Goal: Task Accomplishment & Management: Use online tool/utility

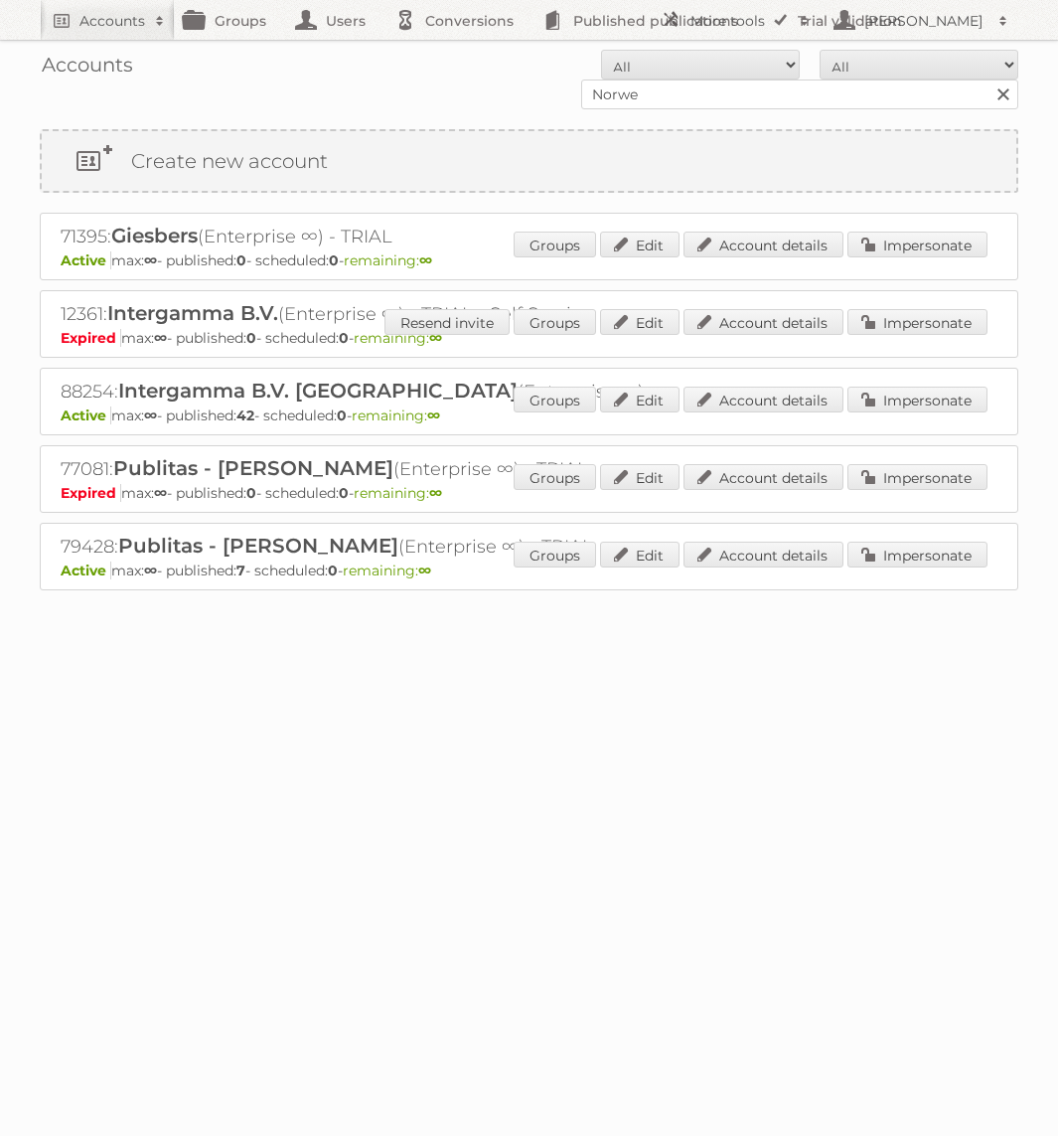
type input "norwex"
click at [988, 79] on input "Search" at bounding box center [1003, 94] width 30 height 30
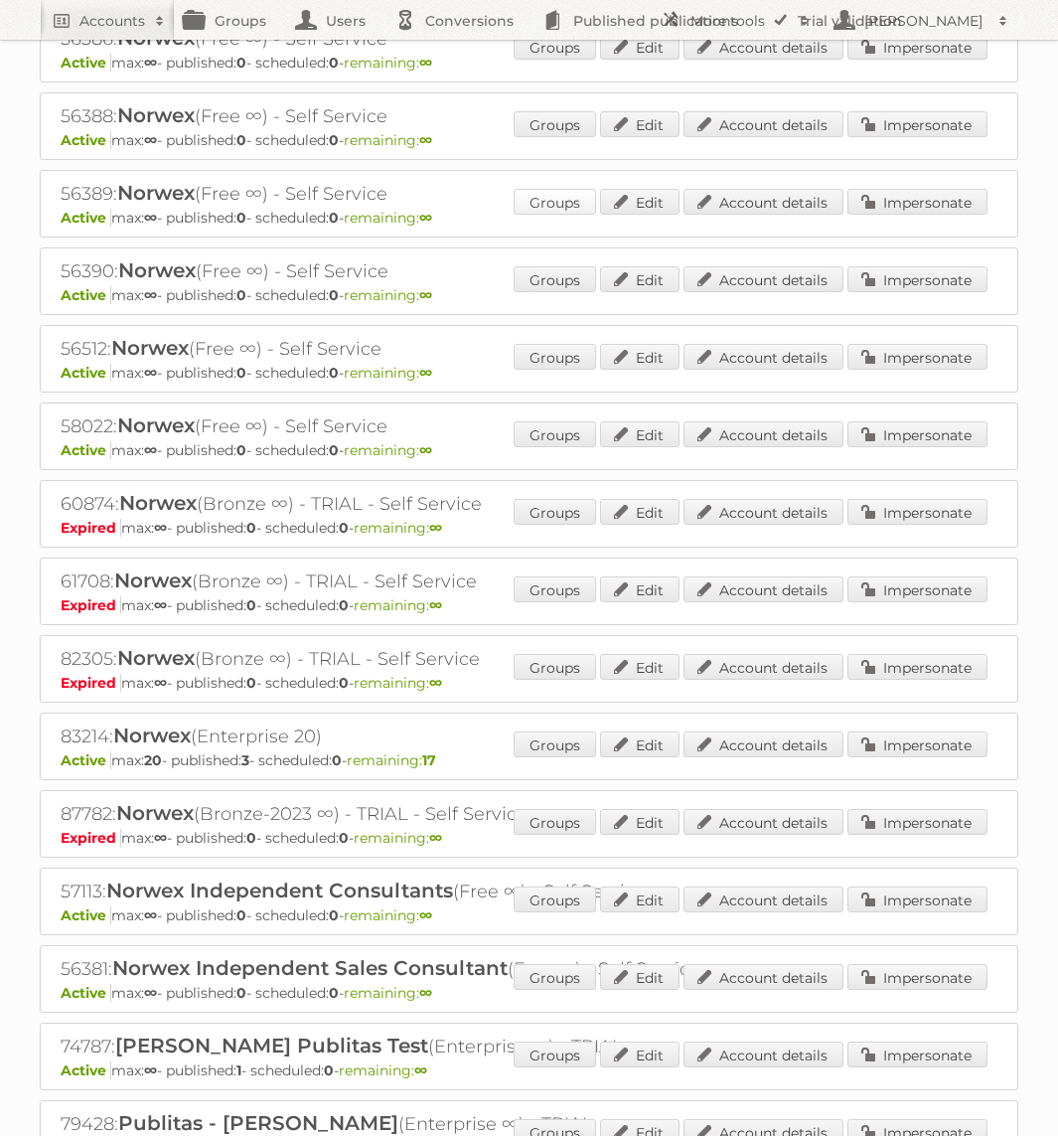
scroll to position [608, 0]
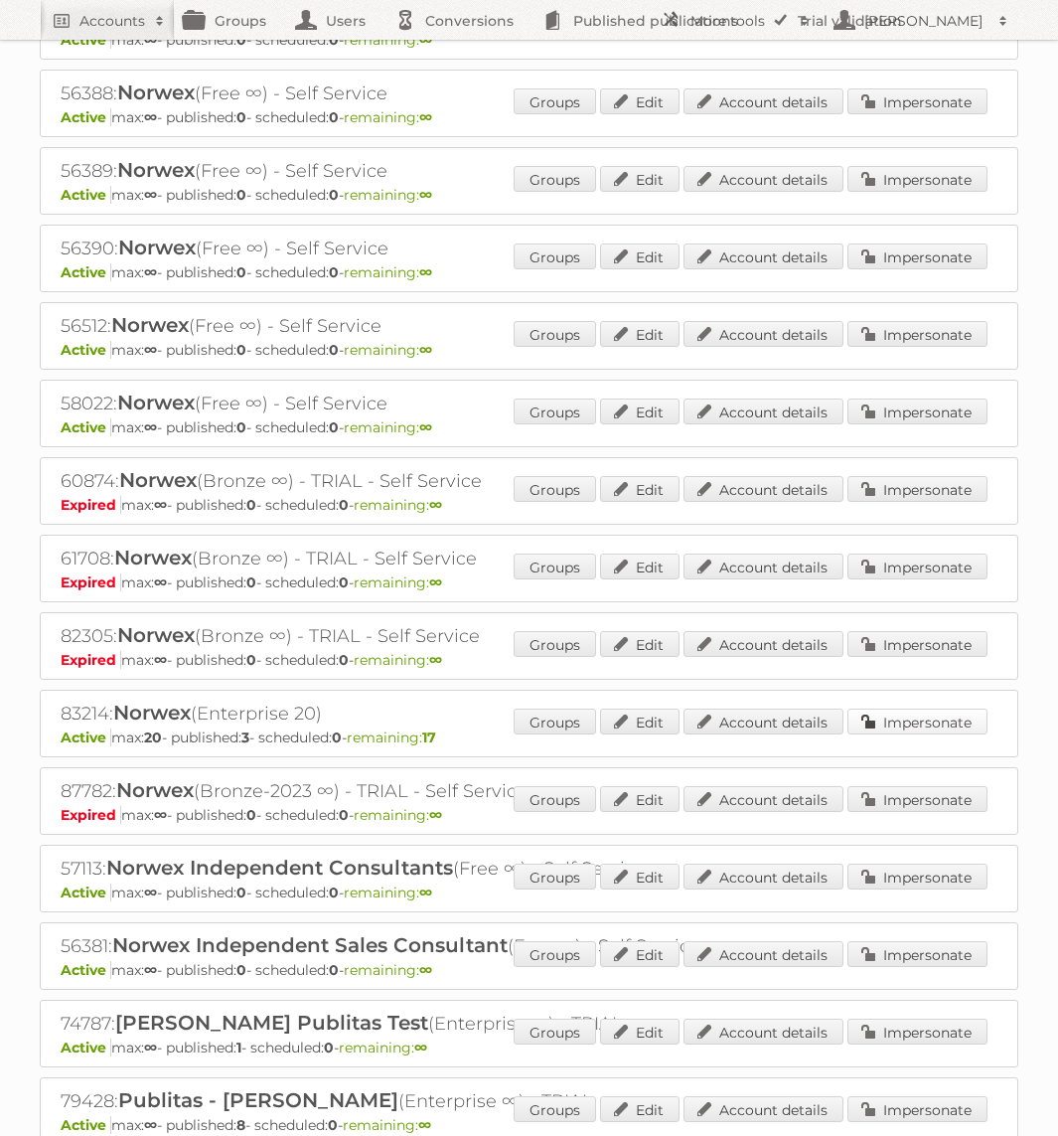
click at [873, 708] on link "Impersonate" at bounding box center [918, 721] width 140 height 26
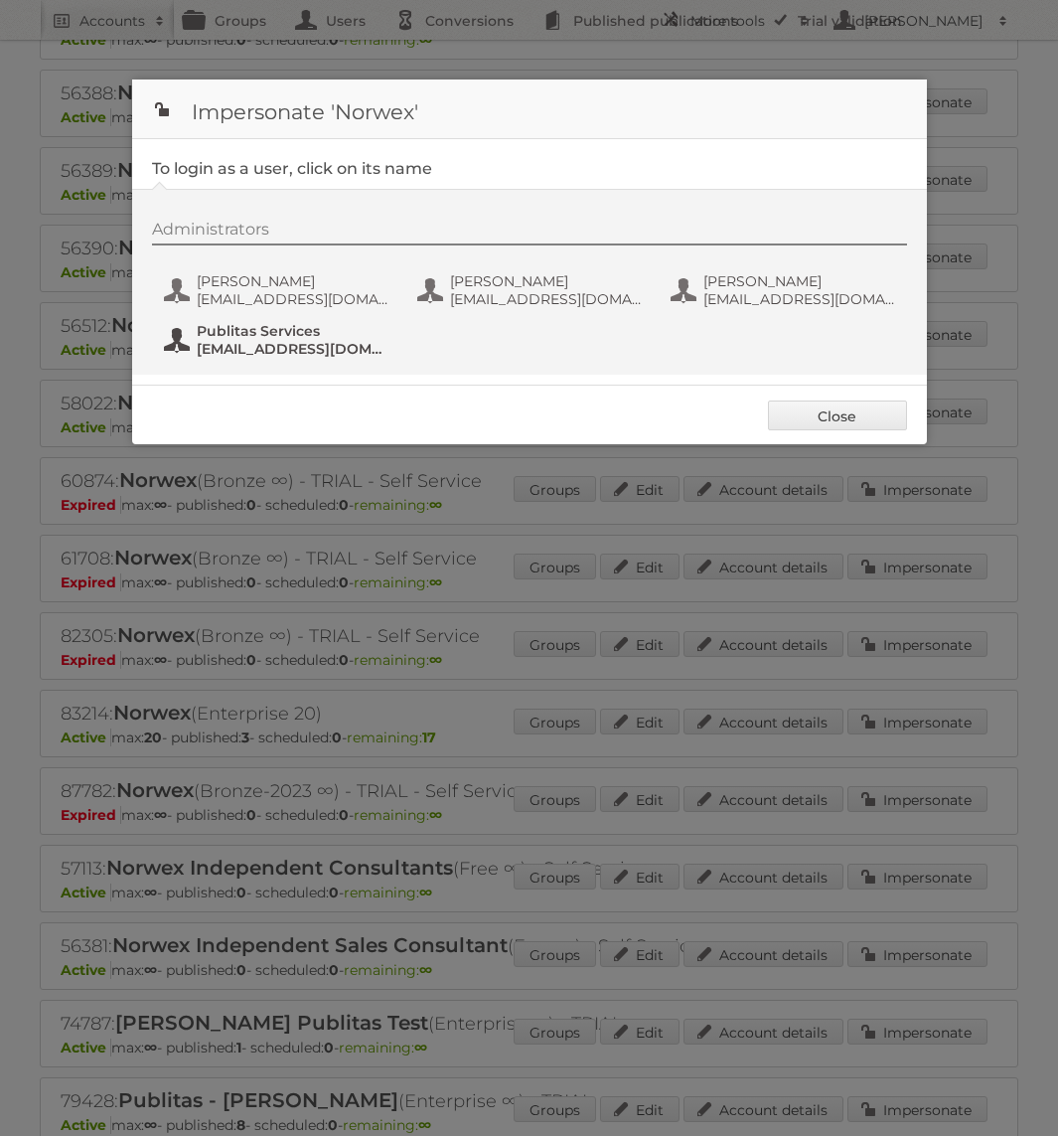
click at [353, 341] on span "fs+norwex@publitas.com" at bounding box center [293, 349] width 193 height 18
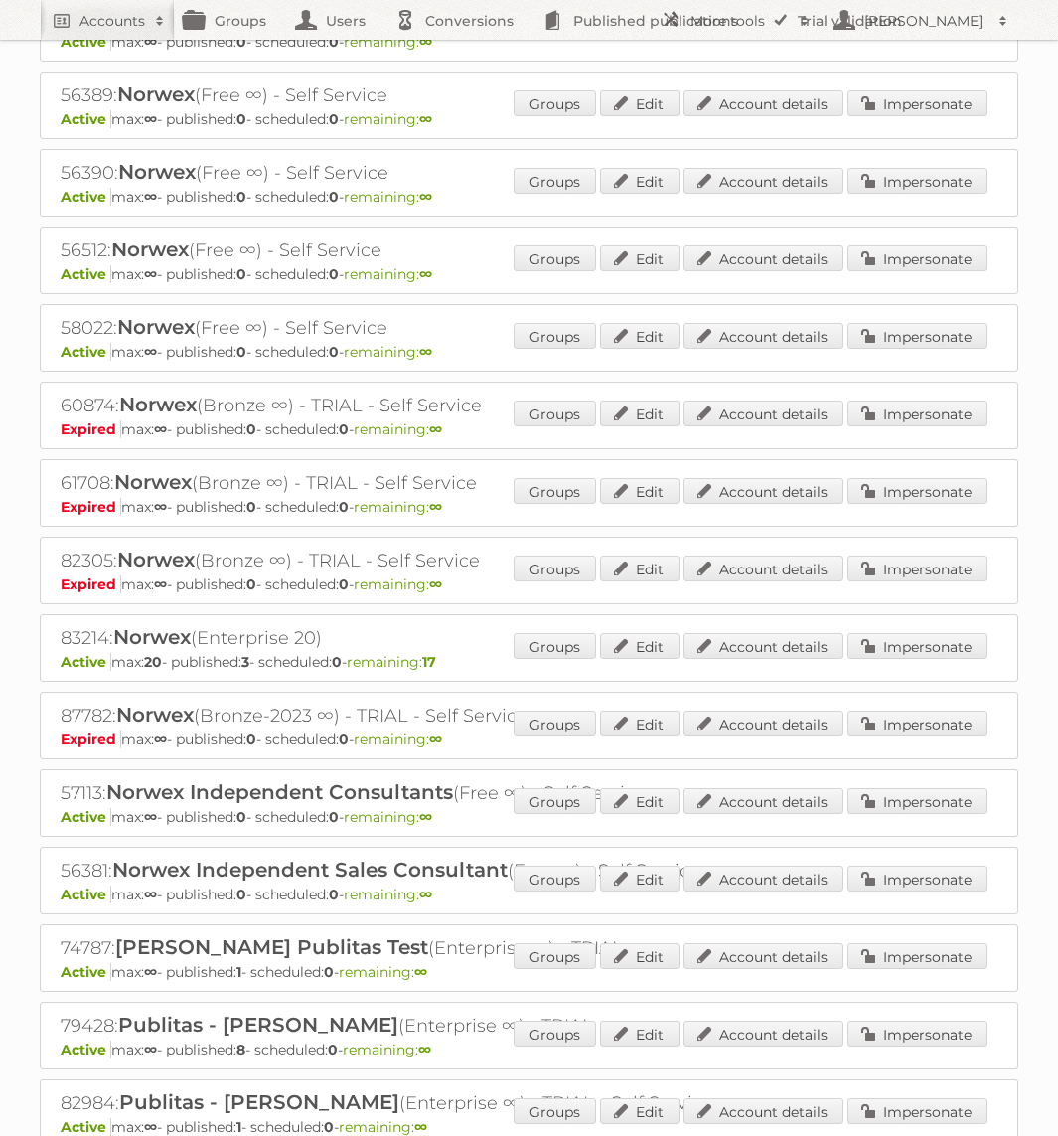
scroll to position [689, 0]
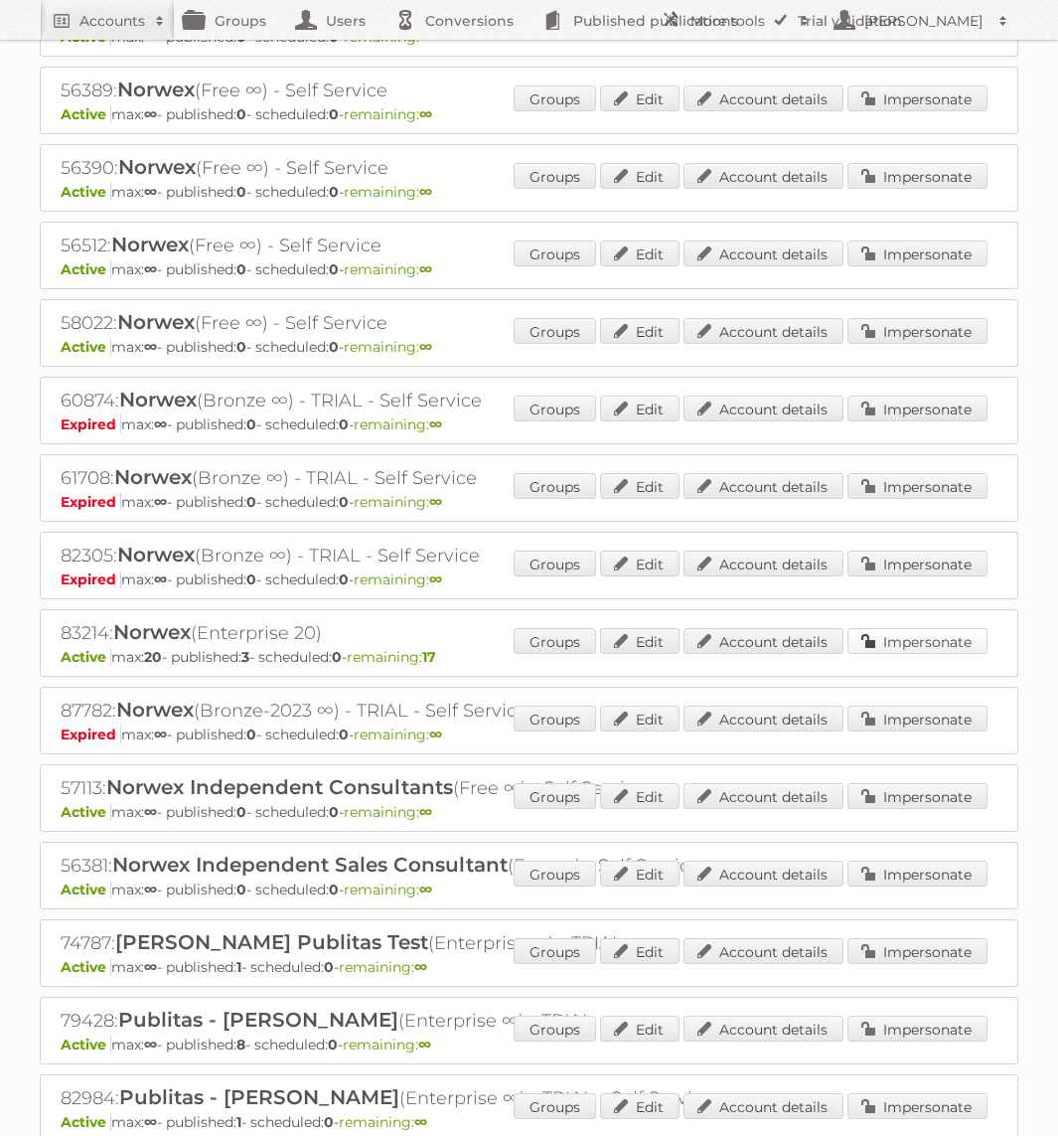
click at [922, 631] on link "Impersonate" at bounding box center [918, 641] width 140 height 26
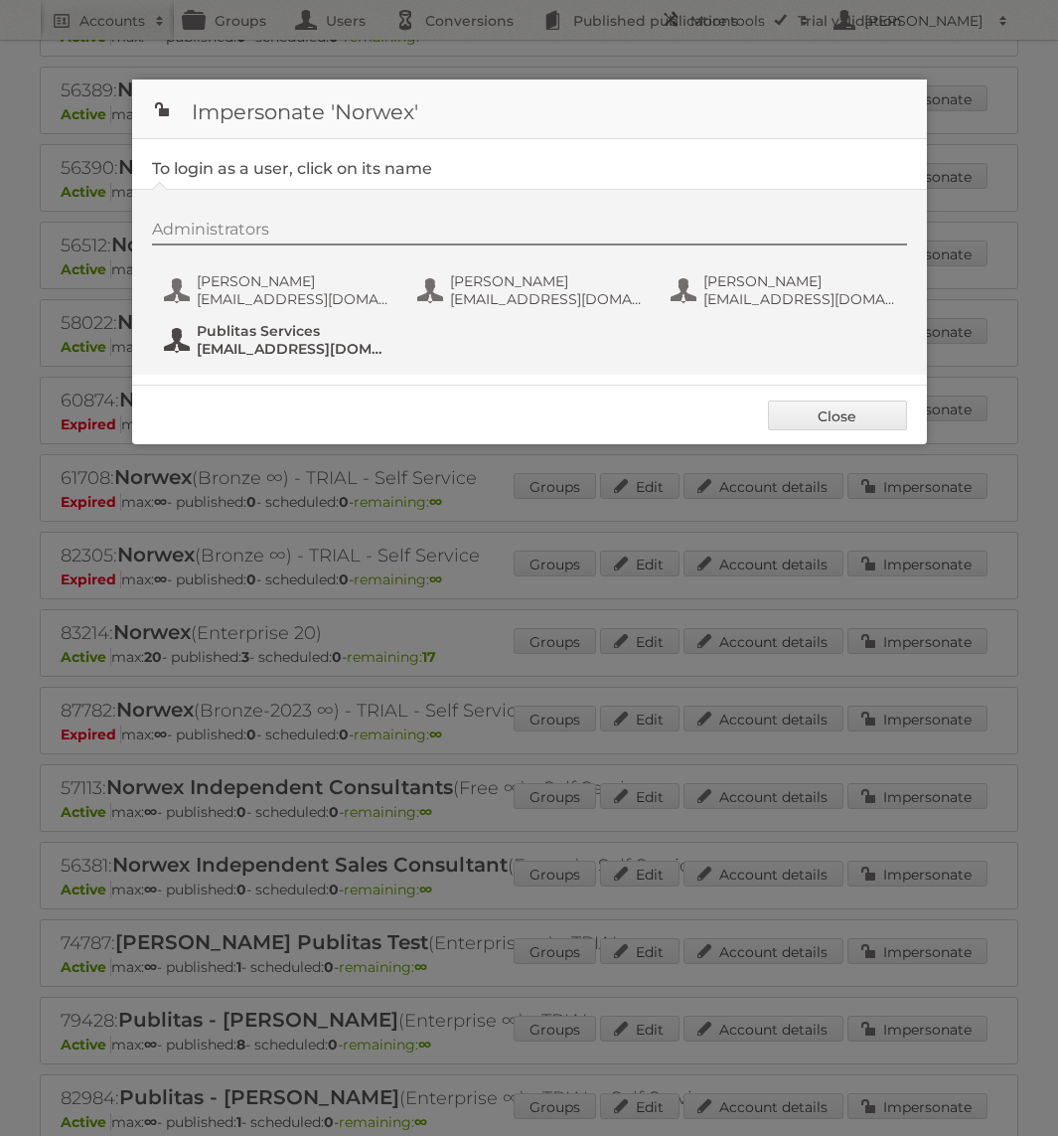
click at [328, 347] on span "fs+norwex@publitas.com" at bounding box center [293, 349] width 193 height 18
